Goal: Task Accomplishment & Management: Complete application form

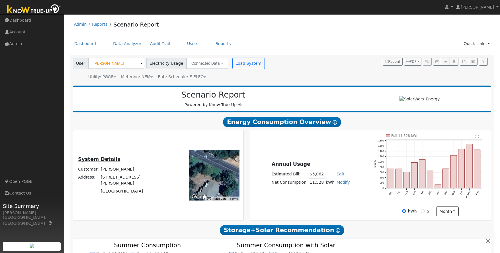
scroll to position [12, 0]
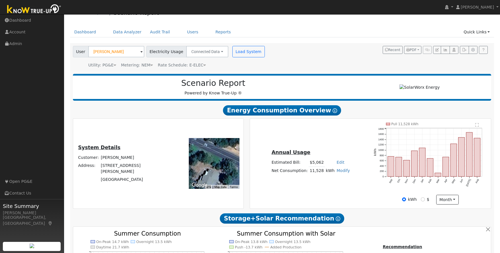
drag, startPoint x: 390, startPoint y: 185, endPoint x: 391, endPoint y: 181, distance: 3.5
click at [390, 183] on icon "Pull 11,528 kWh Sep Oct Nov Dec Jan Feb Mar Apr May Jun Jul Aug 0 200 400 600 8…" at bounding box center [431, 158] width 114 height 72
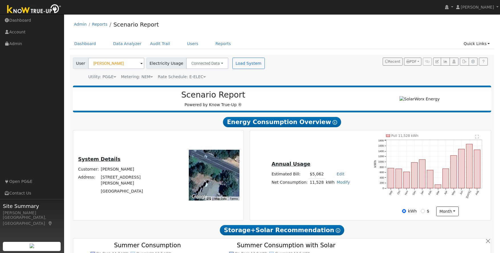
click at [418, 230] on h2 "Storage+Solar Recommendation Show Help" at bounding box center [282, 229] width 419 height 11
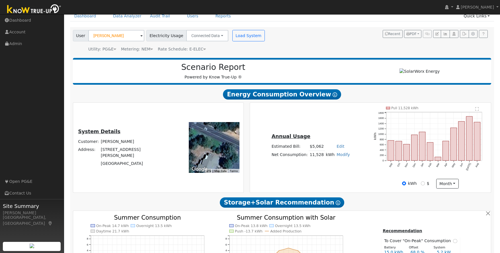
scroll to position [26, 0]
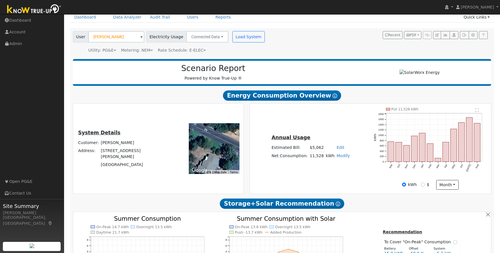
drag, startPoint x: 418, startPoint y: 228, endPoint x: 414, endPoint y: 228, distance: 3.5
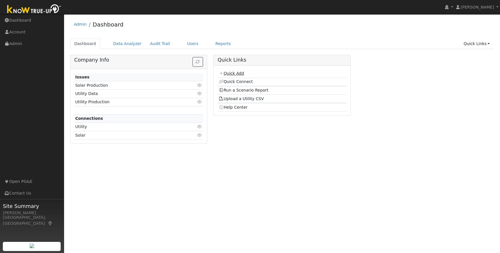
click at [238, 73] on link "Quick Add" at bounding box center [231, 73] width 25 height 5
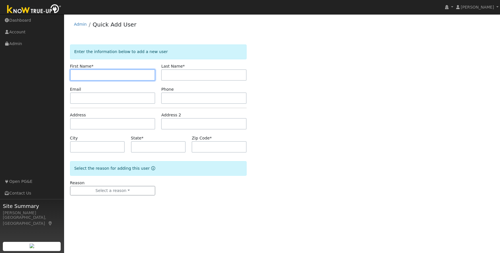
click at [102, 76] on input "text" at bounding box center [112, 74] width 85 height 11
type input "[PERSON_NAME]"
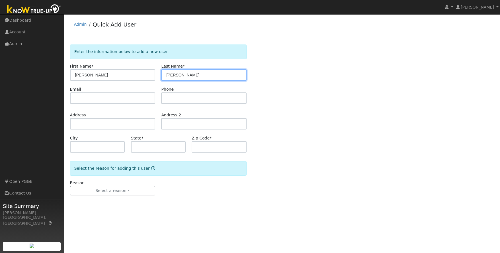
type input "[PERSON_NAME]"
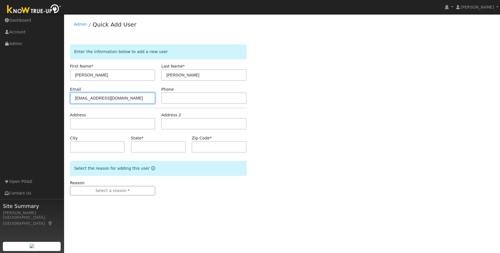
type input "[EMAIL_ADDRESS][DOMAIN_NAME]"
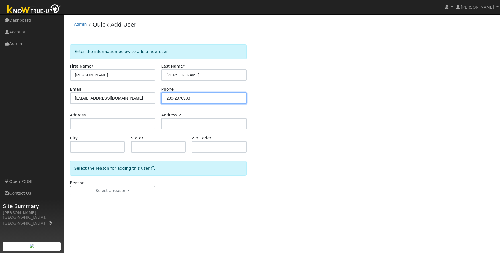
click at [181, 96] on input "209-2970988" at bounding box center [203, 97] width 85 height 11
type input "209-297-0988"
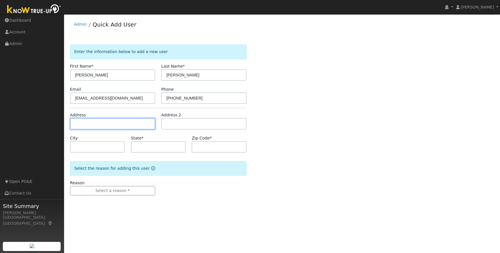
click at [115, 125] on input "text" at bounding box center [112, 123] width 85 height 11
type input "4267 1st Street"
type input "El Portal"
type input "CA"
type input "95318"
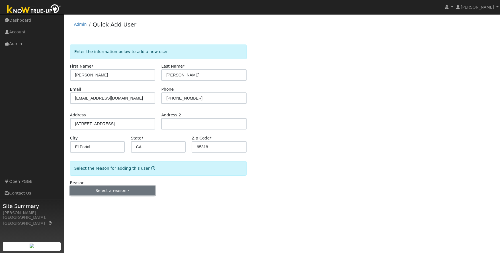
click at [134, 190] on button "Select a reason" at bounding box center [112, 191] width 85 height 10
click at [95, 206] on link "New lead" at bounding box center [101, 202] width 63 height 8
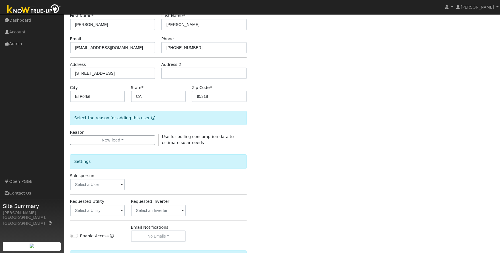
scroll to position [116, 0]
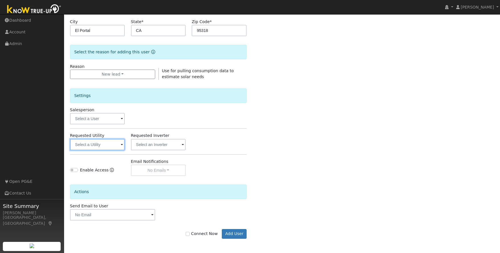
click at [112, 144] on input "text" at bounding box center [97, 144] width 55 height 11
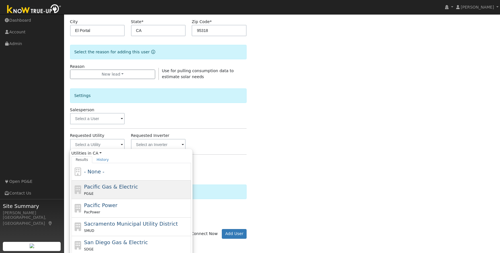
click at [119, 188] on span "Pacific Gas & Electric" at bounding box center [111, 186] width 54 height 6
type input "Pacific Gas & Electric"
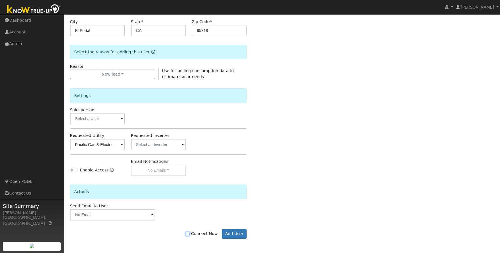
click at [190, 234] on input "Connect Now" at bounding box center [188, 234] width 4 height 4
checkbox input "true"
click at [236, 234] on button "Add User" at bounding box center [234, 234] width 25 height 10
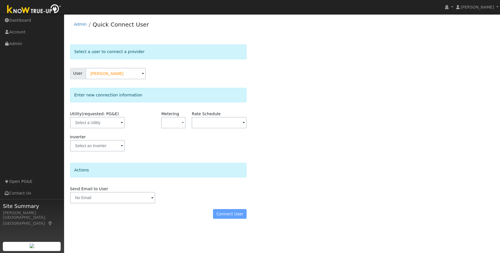
click at [121, 122] on span at bounding box center [122, 123] width 2 height 7
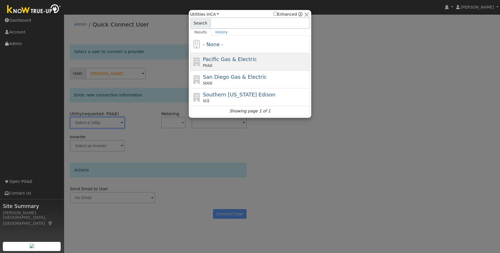
click at [245, 57] on span "Pacific Gas & Electric" at bounding box center [230, 59] width 54 height 6
type input "PG&E"
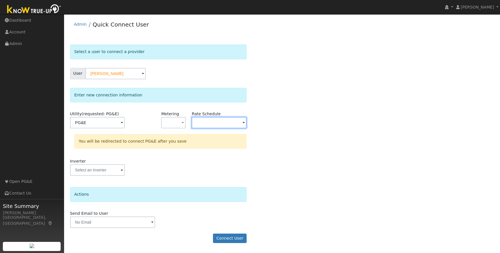
click at [200, 121] on input "text" at bounding box center [219, 122] width 55 height 11
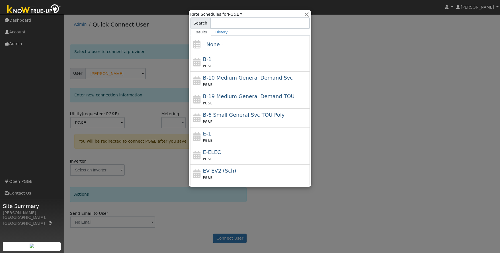
click at [237, 155] on div "E-ELEC PG&E" at bounding box center [256, 155] width 106 height 14
type input "E-ELEC"
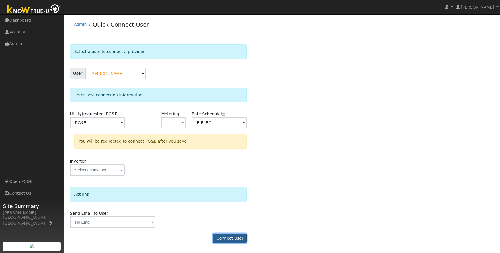
click at [228, 237] on button "Connect User" at bounding box center [230, 238] width 34 height 10
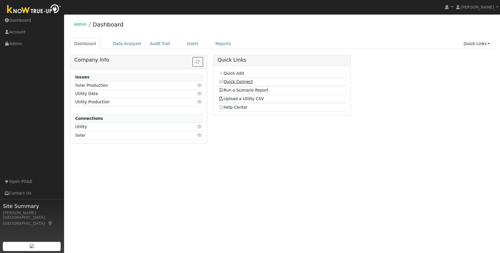
click at [242, 83] on link "Quick Connect" at bounding box center [236, 81] width 34 height 5
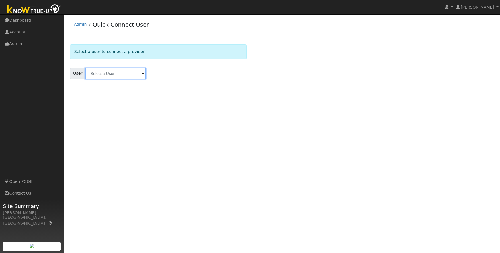
click at [104, 75] on input "text" at bounding box center [115, 73] width 60 height 11
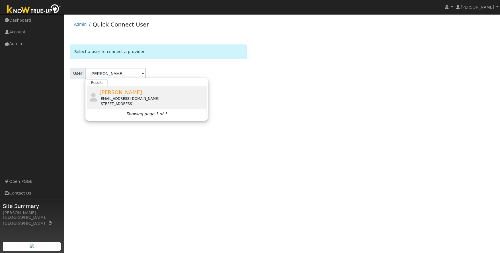
click at [119, 97] on div "[EMAIL_ADDRESS][DOMAIN_NAME]" at bounding box center [152, 98] width 106 height 5
type input "[PERSON_NAME]"
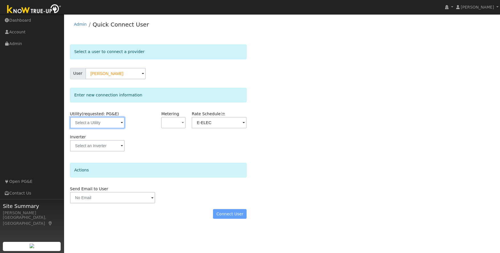
click at [103, 123] on input "text" at bounding box center [97, 122] width 55 height 11
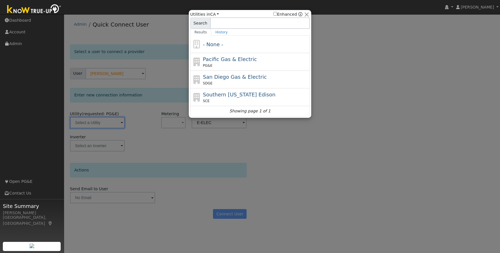
click at [274, 60] on div "Pacific Gas & Electric PG&E" at bounding box center [256, 61] width 106 height 13
type input "PG&E"
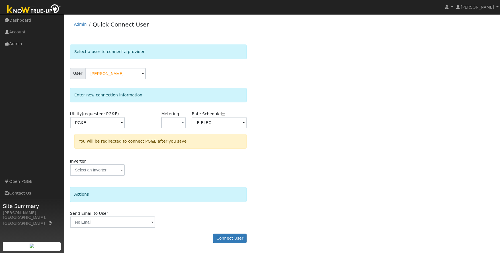
click at [279, 142] on div "Select a user to connect a provider User [PERSON_NAME] Account Default Account …" at bounding box center [282, 146] width 424 height 204
click at [229, 238] on button "Connect User" at bounding box center [230, 238] width 34 height 10
